Goal: Task Accomplishment & Management: Complete application form

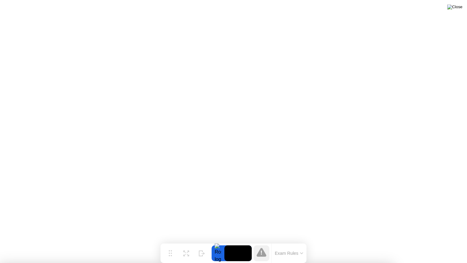
click at [458, 6] on img at bounding box center [454, 7] width 15 height 5
